Goal: Navigation & Orientation: Find specific page/section

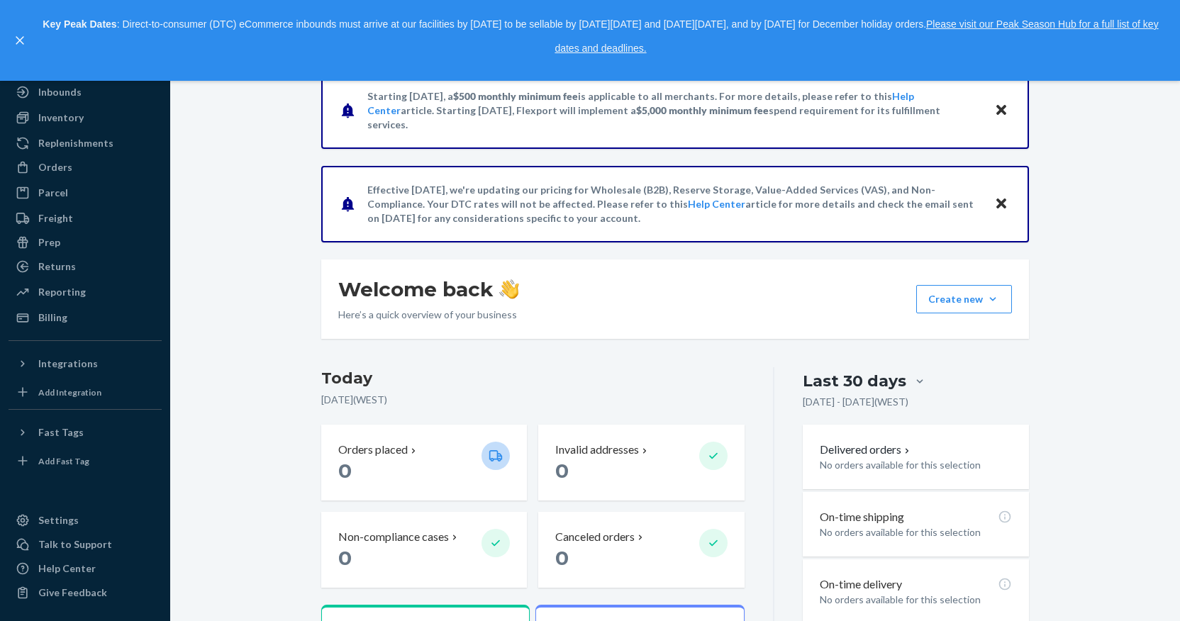
click at [21, 40] on icon "close," at bounding box center [20, 40] width 9 height 9
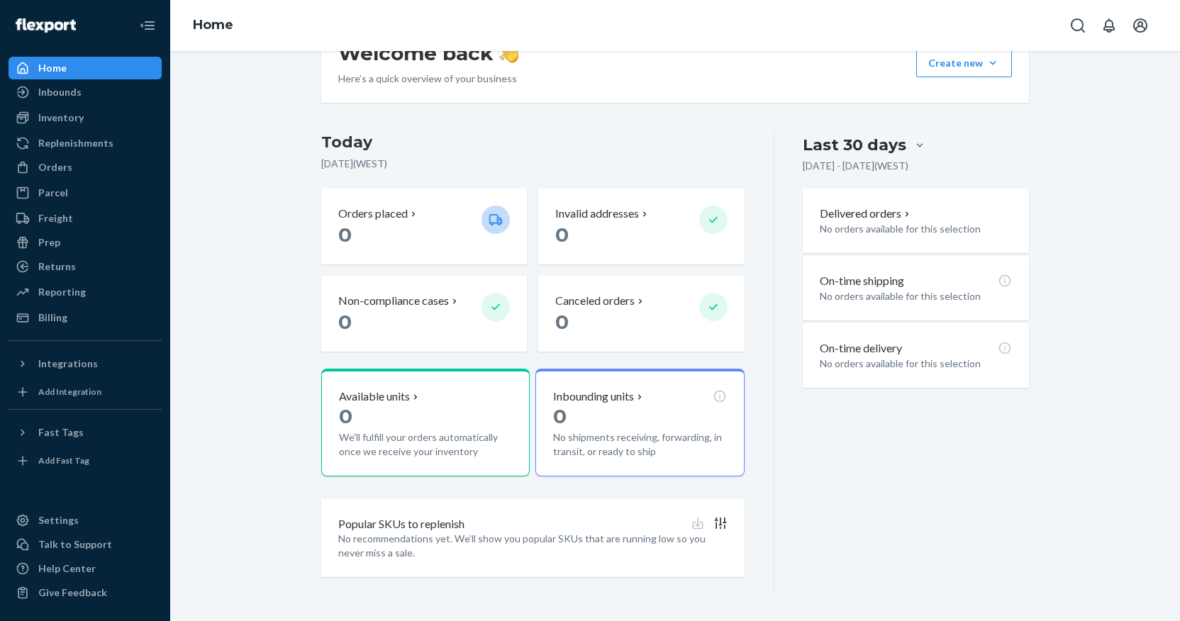
scroll to position [236, 0]
click at [101, 122] on div "Inventory" at bounding box center [85, 118] width 150 height 20
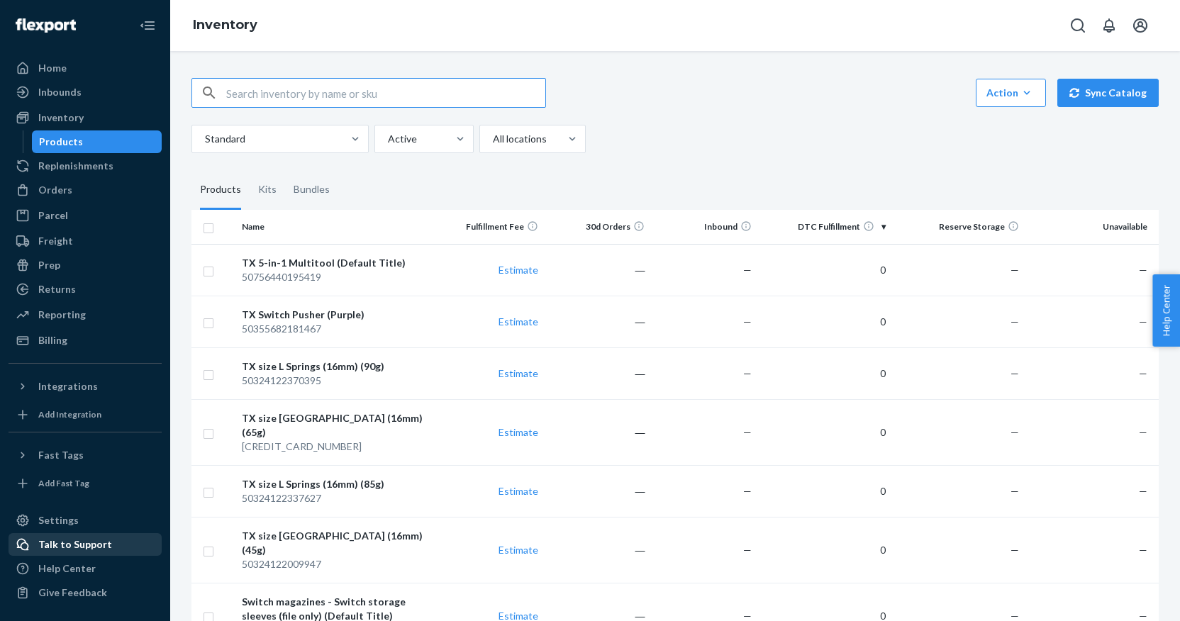
click at [109, 548] on div "Talk to Support" at bounding box center [85, 545] width 150 height 20
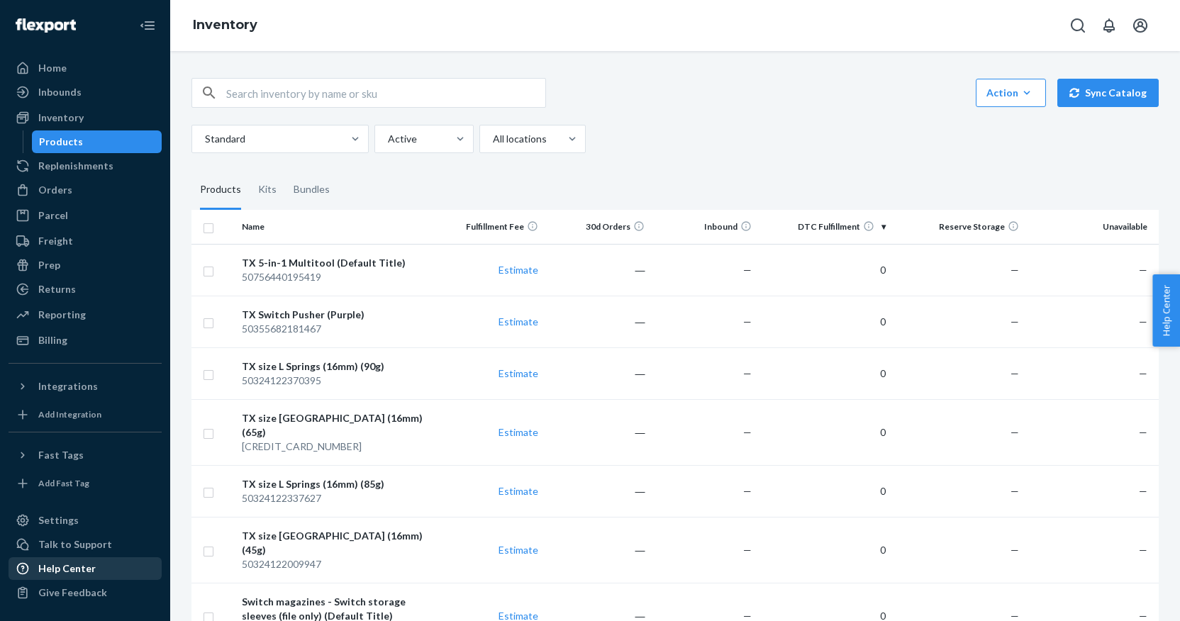
click at [89, 572] on div "Help Center" at bounding box center [66, 569] width 57 height 14
click at [1163, 32] on div "Inventory" at bounding box center [675, 25] width 1010 height 51
click at [1153, 28] on button "Open account menu" at bounding box center [1140, 25] width 28 height 28
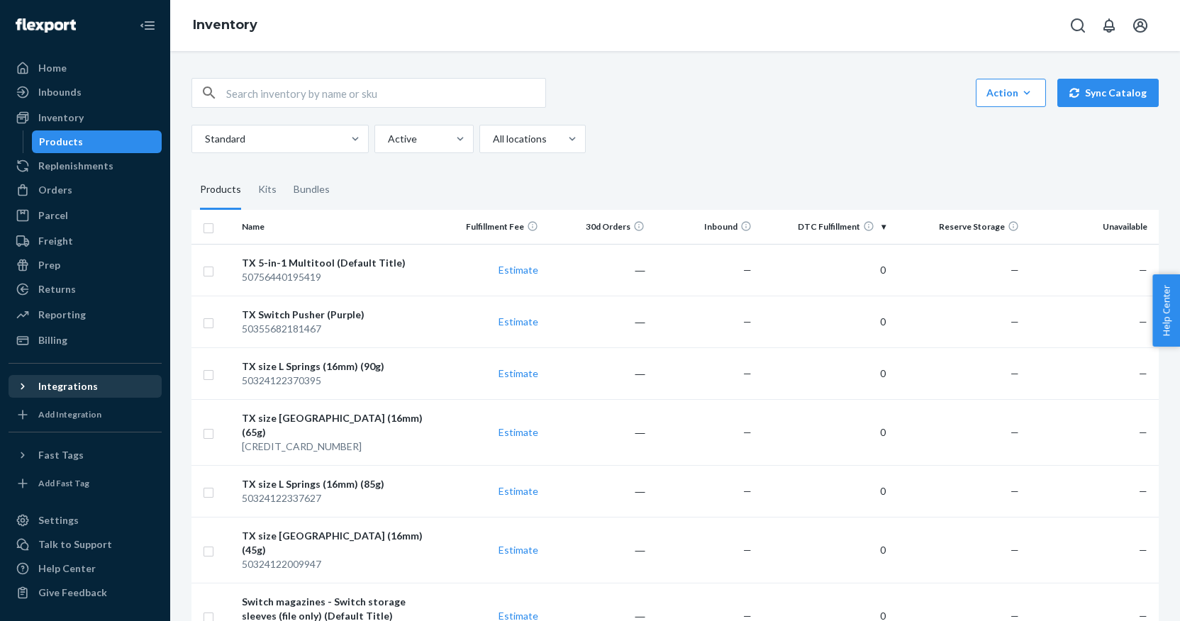
click at [95, 389] on div "Integrations" at bounding box center [85, 387] width 150 height 20
click at [92, 460] on div "Fast Tags" at bounding box center [85, 455] width 150 height 20
click at [101, 517] on div "Settings" at bounding box center [85, 521] width 150 height 20
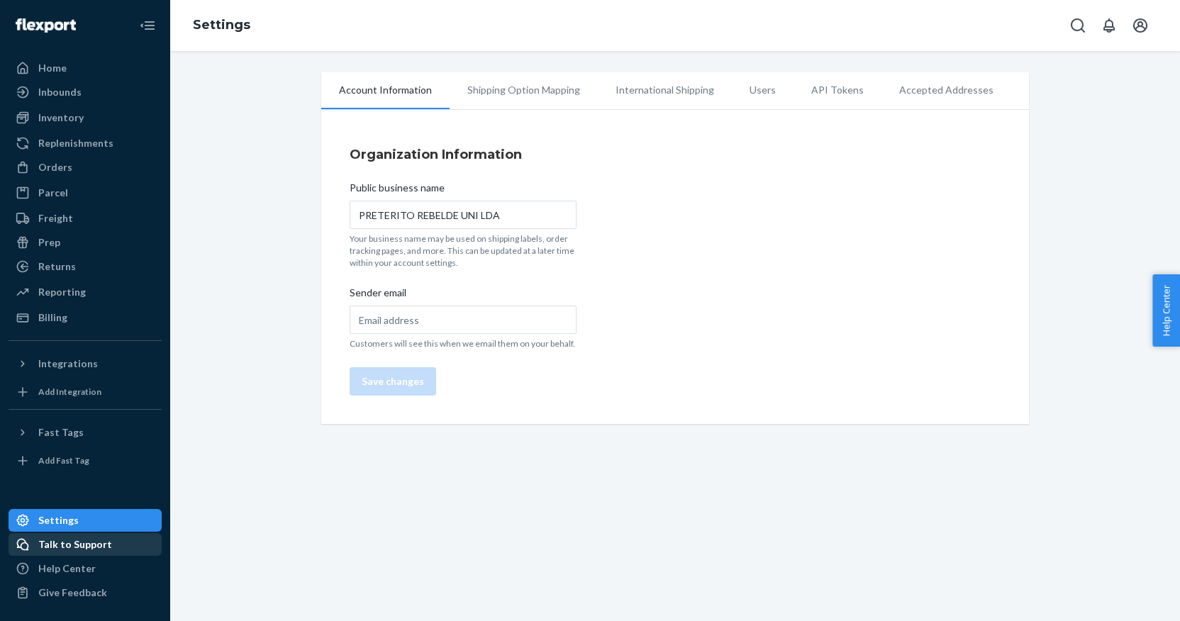
click at [109, 548] on div "Talk to Support" at bounding box center [85, 545] width 150 height 20
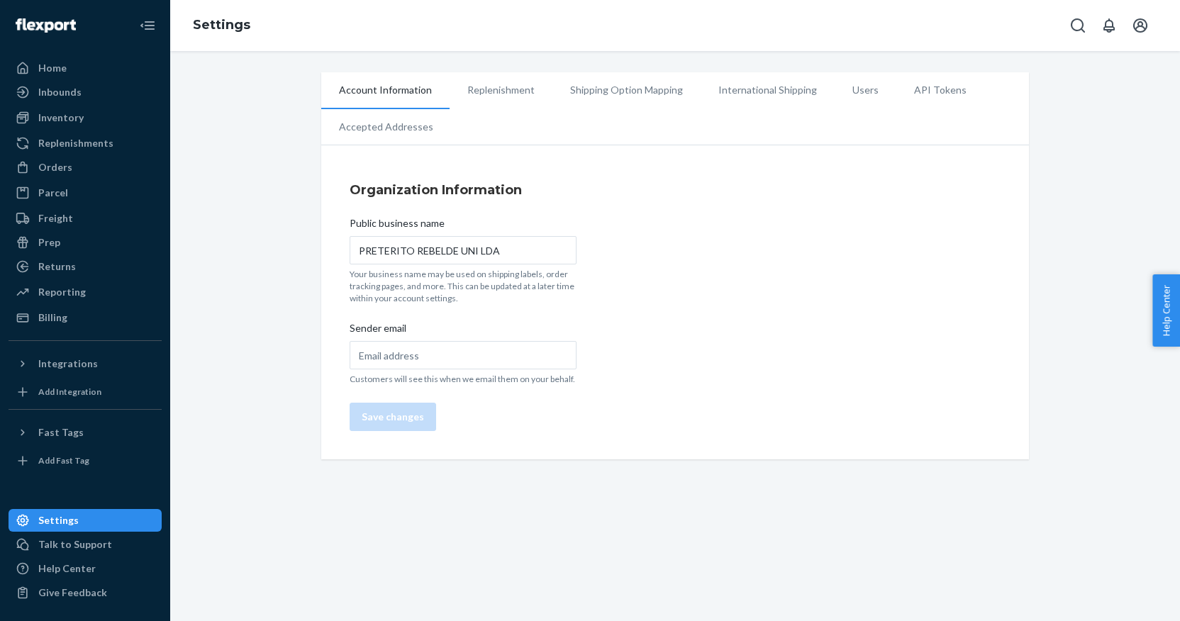
click at [782, 88] on li "International Shipping" at bounding box center [768, 89] width 134 height 35
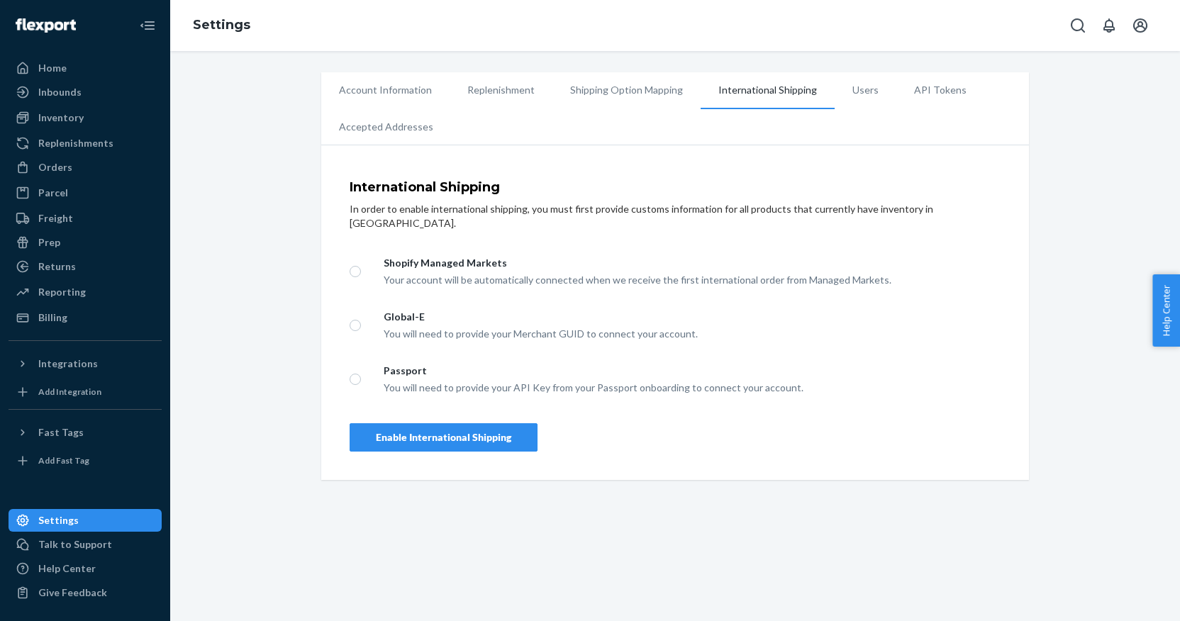
click at [854, 83] on li "Users" at bounding box center [866, 89] width 62 height 35
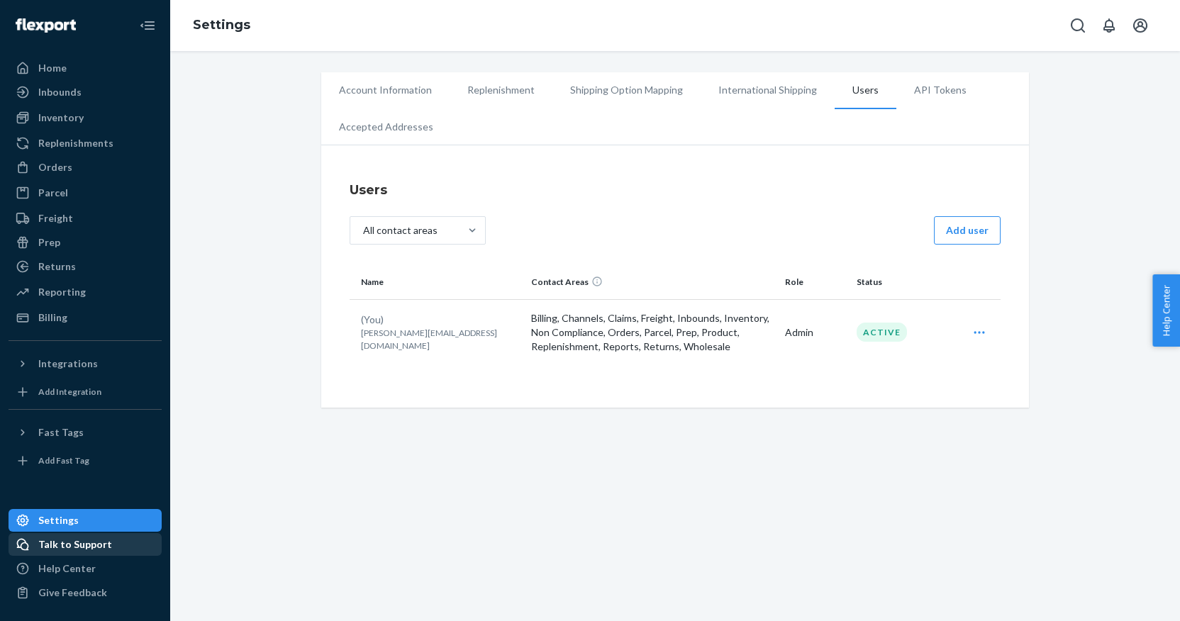
click at [118, 545] on div "Talk to Support" at bounding box center [85, 545] width 150 height 20
click at [1176, 309] on span "Help Center" at bounding box center [1167, 311] width 28 height 72
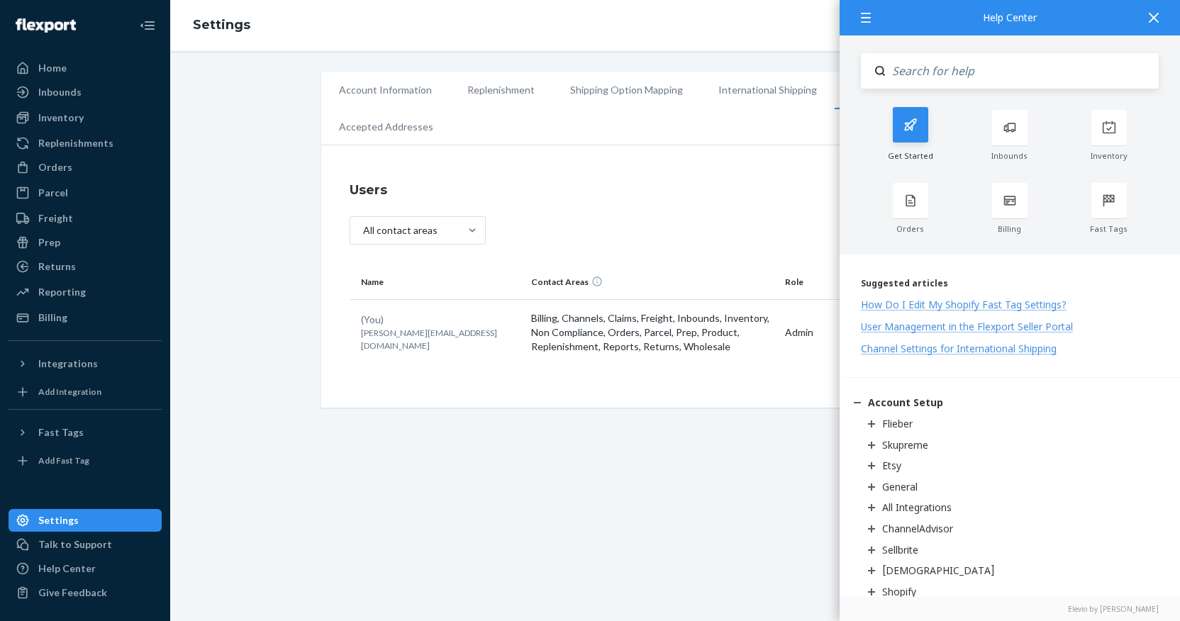
click at [916, 135] on div at bounding box center [910, 124] width 35 height 35
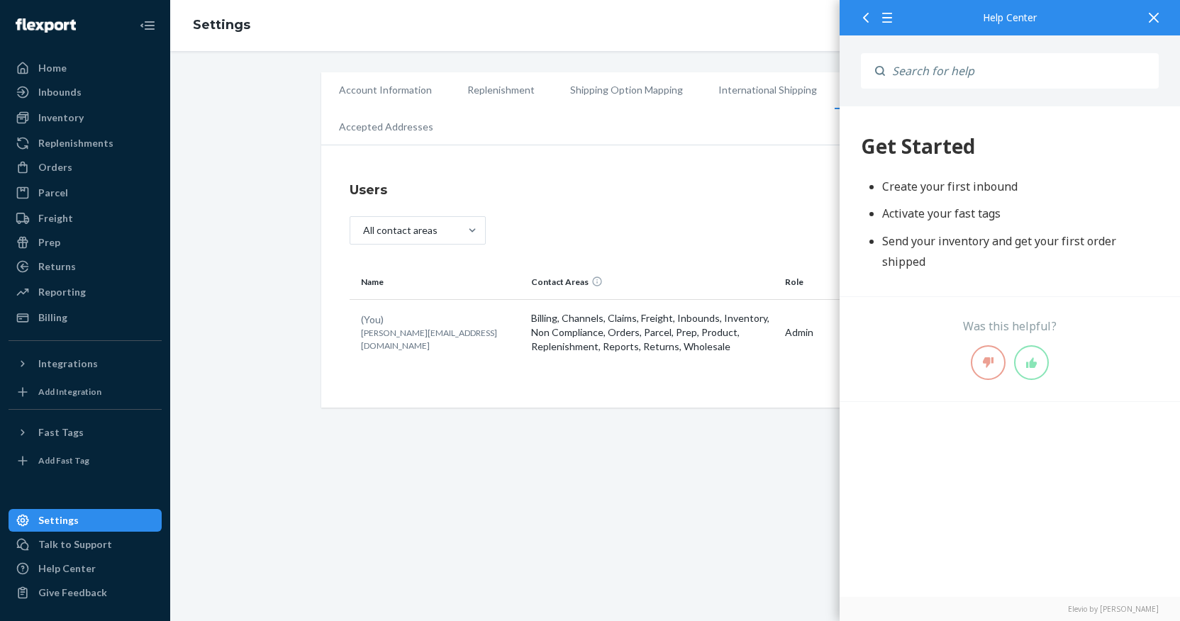
click at [1159, 25] on div at bounding box center [1154, 17] width 31 height 35
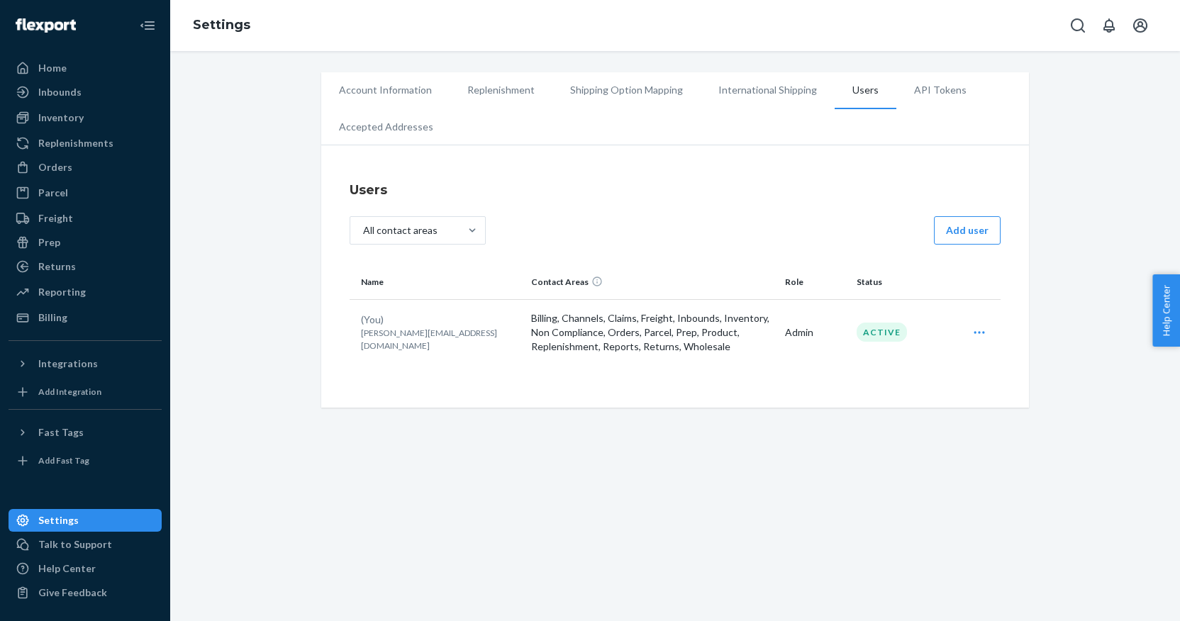
click at [427, 85] on li "Account Information" at bounding box center [385, 89] width 128 height 35
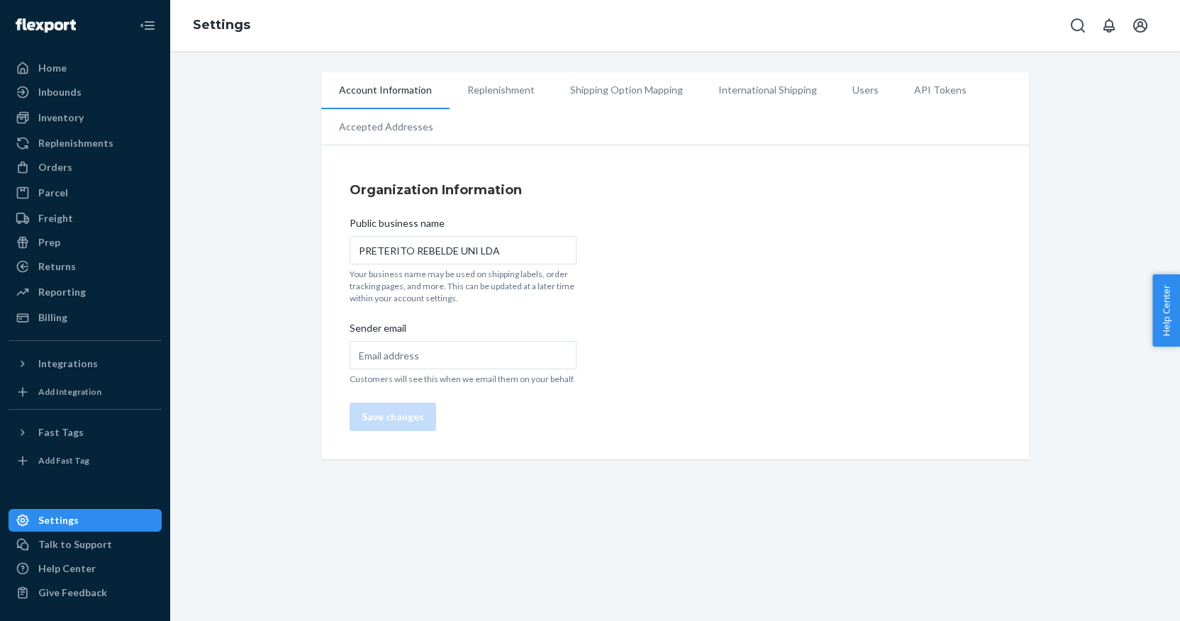
click at [506, 82] on li "Replenishment" at bounding box center [501, 89] width 103 height 35
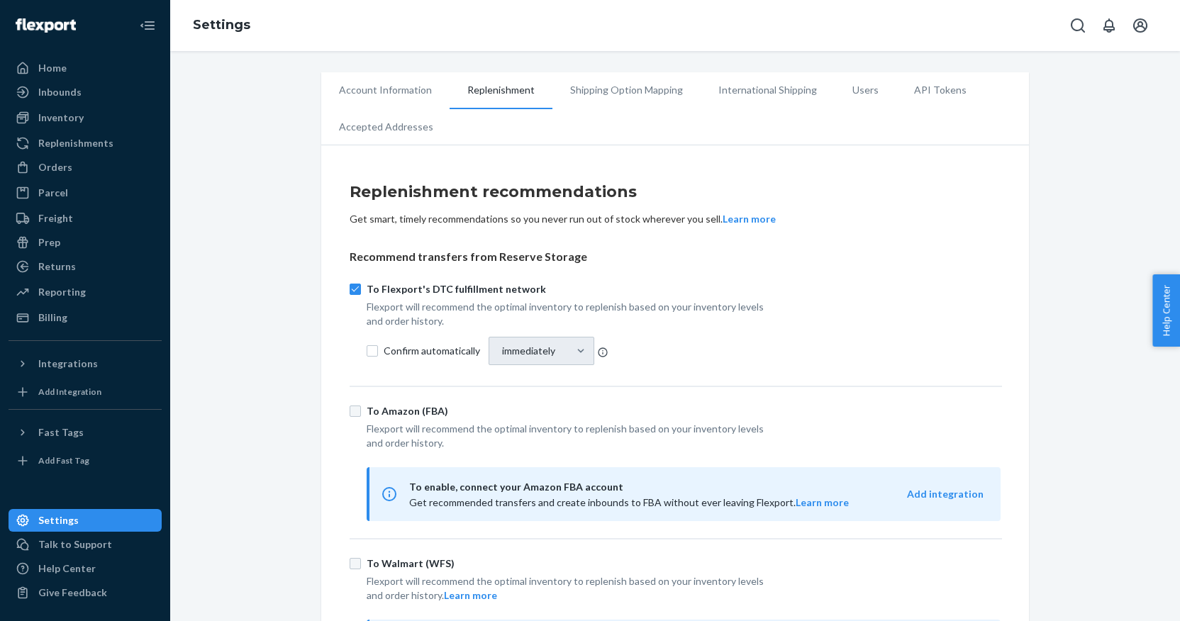
click at [594, 86] on li "Shipping Option Mapping" at bounding box center [627, 89] width 148 height 35
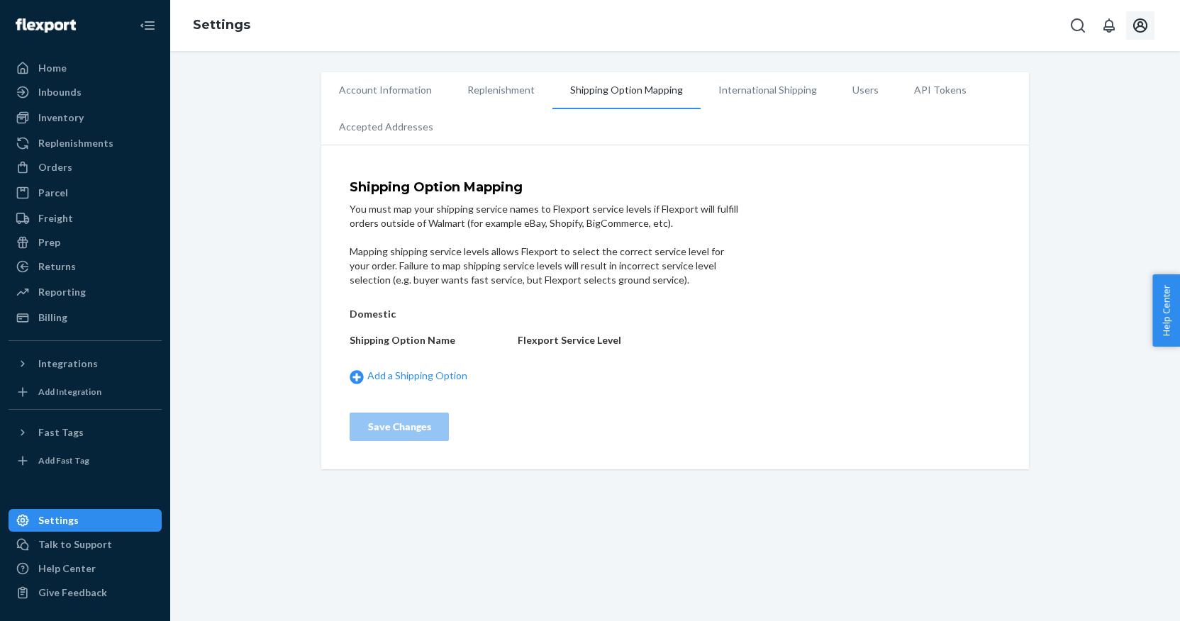
click at [1145, 27] on icon "Open account menu" at bounding box center [1140, 25] width 17 height 17
click at [1058, 113] on div "Settings" at bounding box center [1109, 126] width 110 height 26
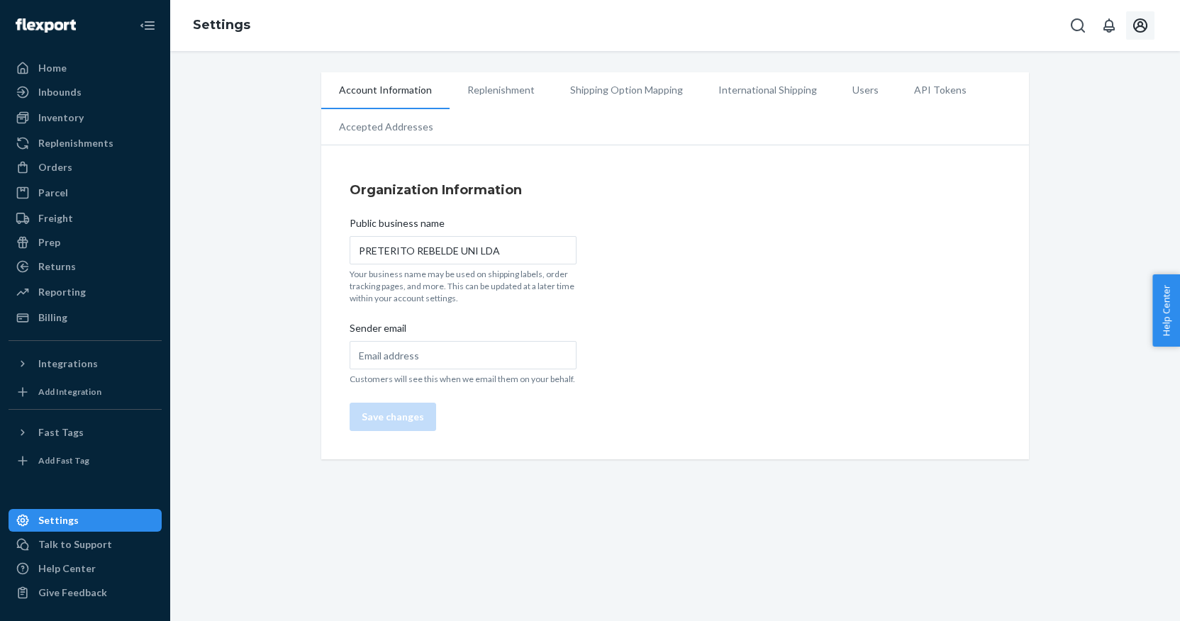
click at [623, 260] on div "Organization Information Public business name PRETERITO REBELDE UNI LDA Your bu…" at bounding box center [675, 306] width 708 height 307
click at [488, 90] on li "Replenishment" at bounding box center [501, 89] width 103 height 35
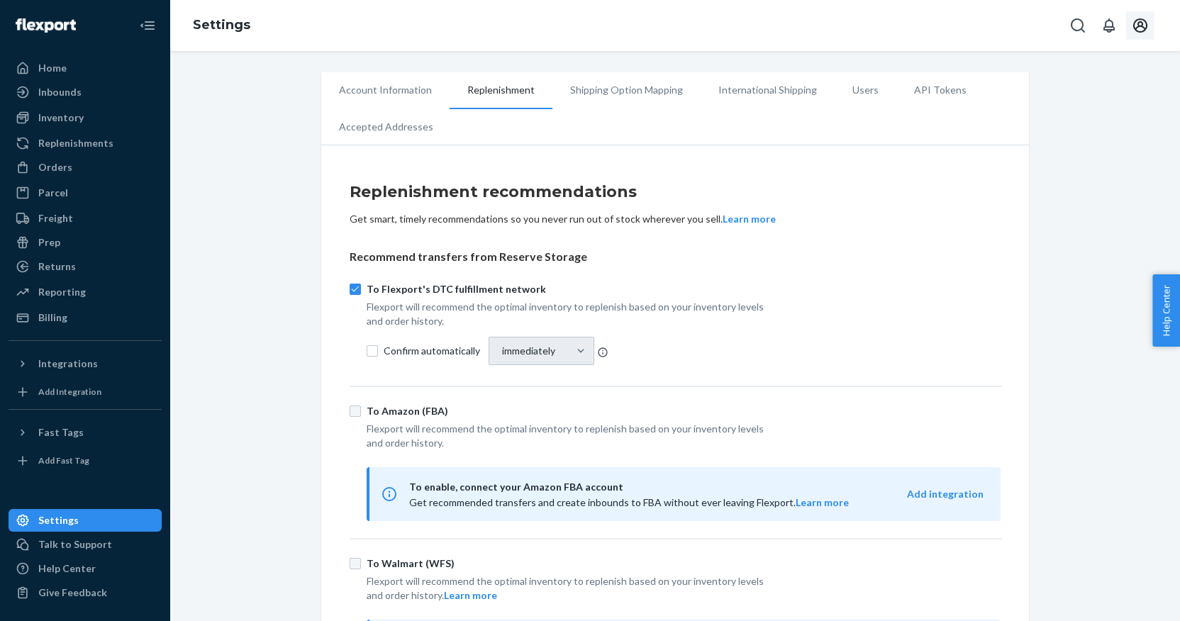
click at [614, 100] on li "Shipping Option Mapping" at bounding box center [627, 89] width 148 height 35
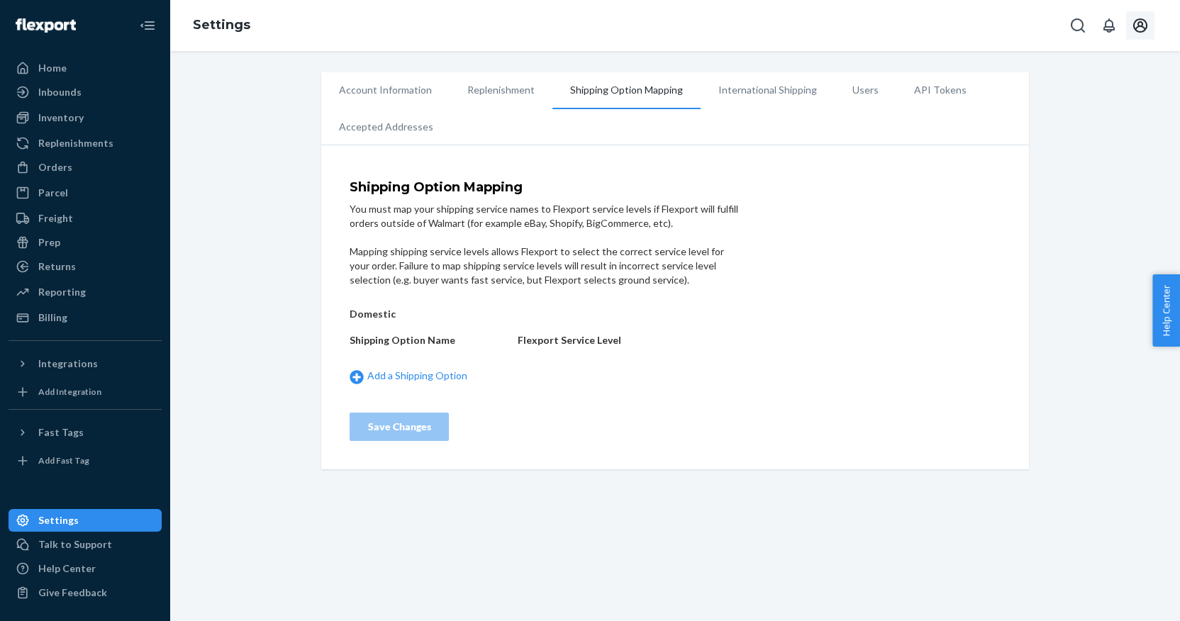
click at [763, 81] on li "International Shipping" at bounding box center [768, 89] width 134 height 35
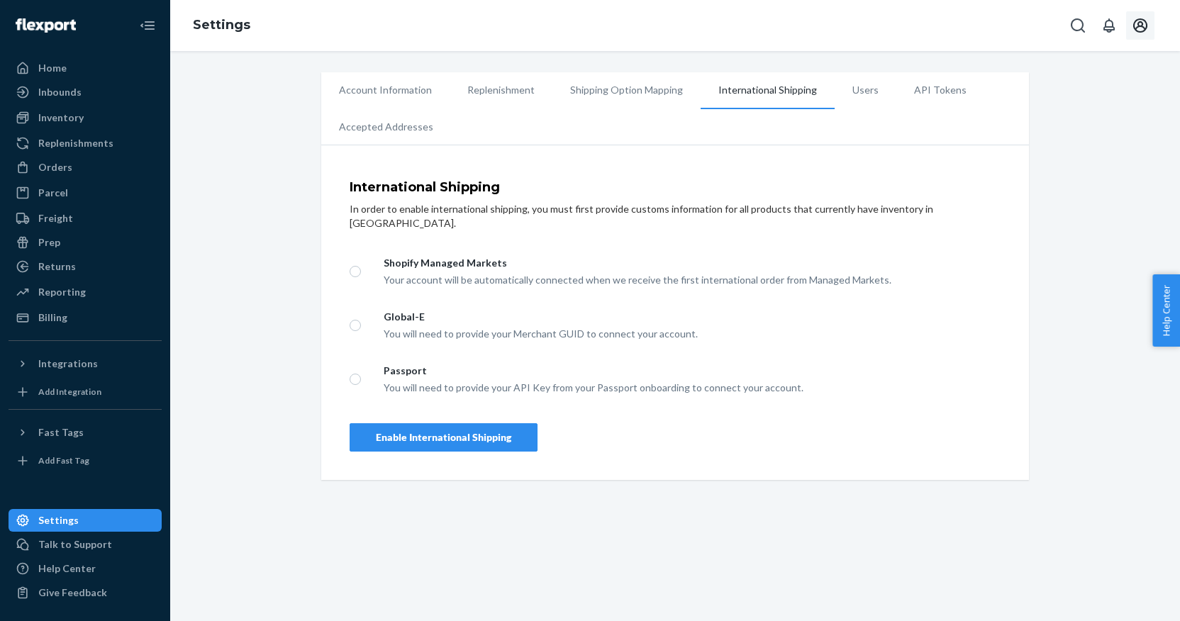
click at [853, 79] on li "Users" at bounding box center [866, 89] width 62 height 35
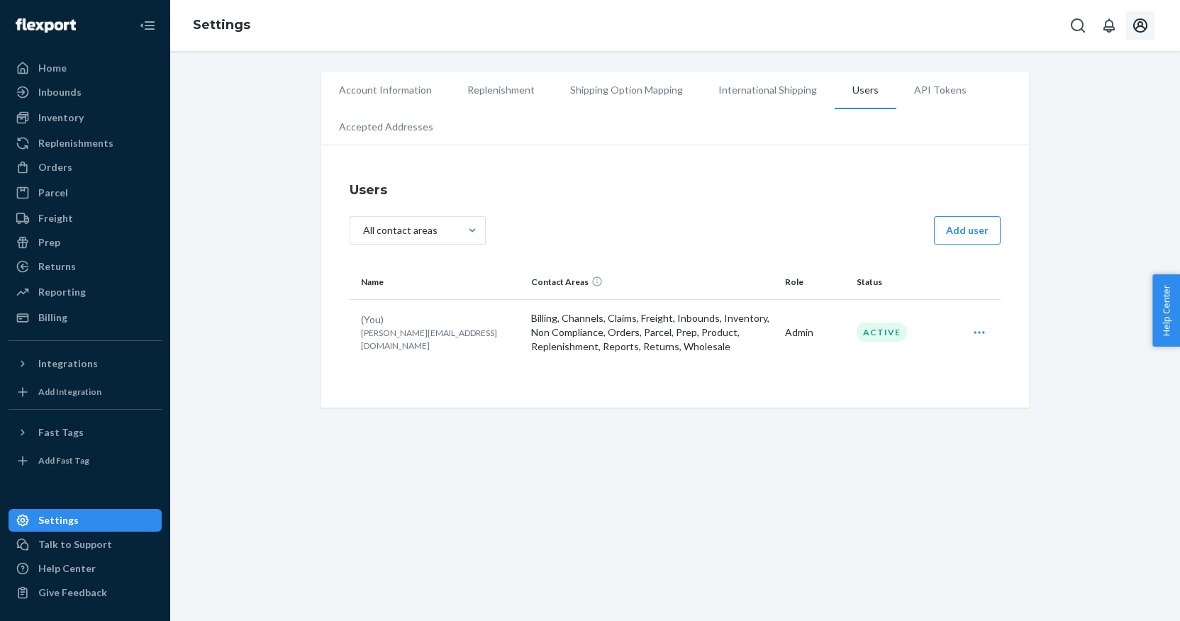
click at [931, 89] on li "API Tokens" at bounding box center [941, 89] width 88 height 35
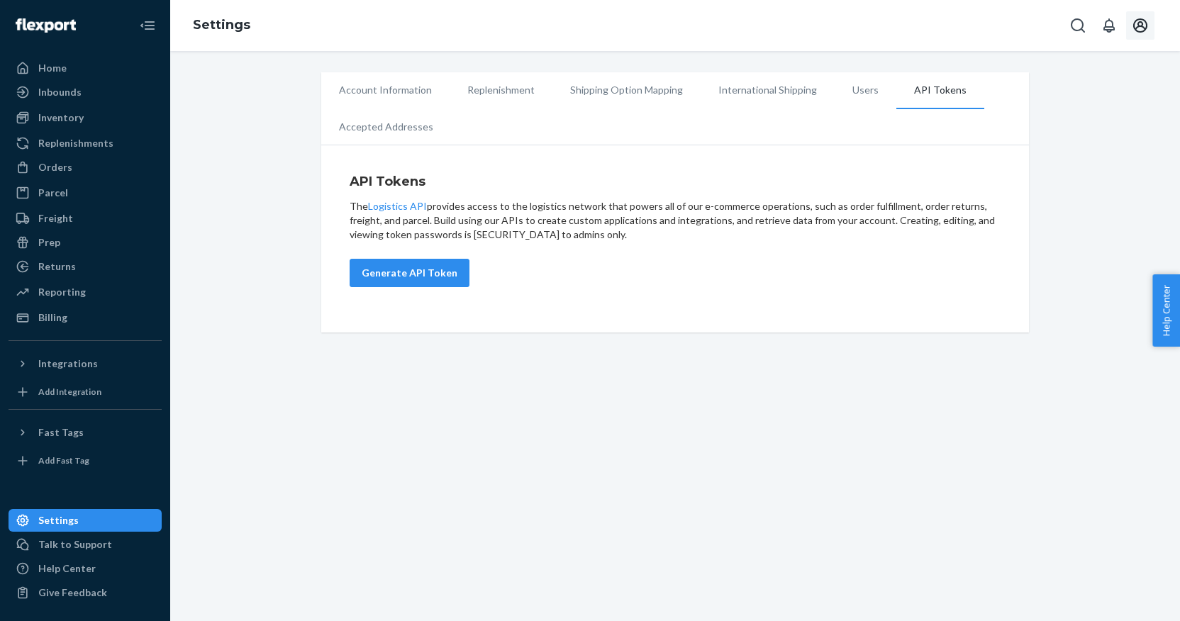
click at [411, 123] on li "Accepted Addresses" at bounding box center [386, 126] width 130 height 35
